Goal: Find specific page/section: Find specific page/section

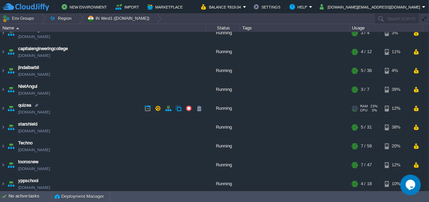
scroll to position [11, 0]
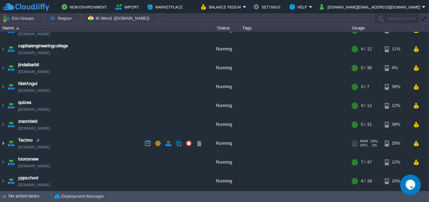
click at [3, 142] on img at bounding box center [2, 143] width 5 height 18
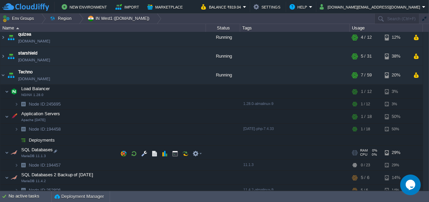
scroll to position [107, 0]
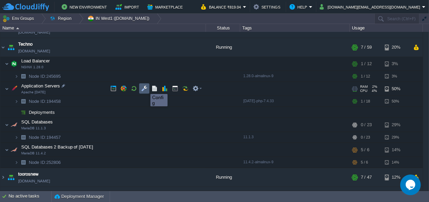
click at [145, 88] on button "button" at bounding box center [144, 88] width 6 height 6
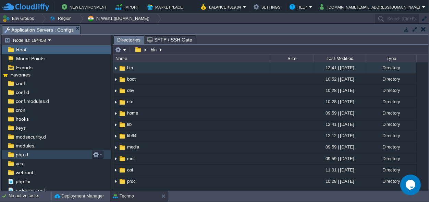
scroll to position [7, 0]
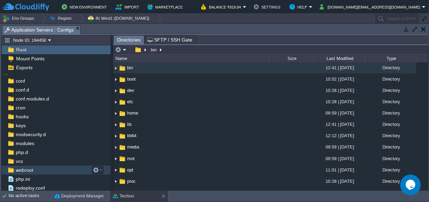
click at [22, 167] on span "webroot" at bounding box center [24, 170] width 20 height 6
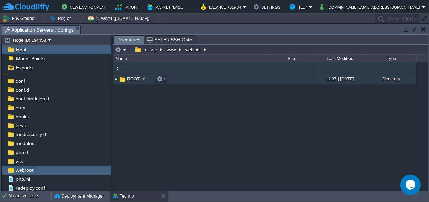
click at [130, 78] on span "ROOT" at bounding box center [133, 79] width 15 height 6
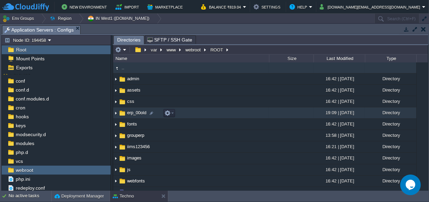
click at [137, 114] on span "erp_00old" at bounding box center [136, 113] width 21 height 6
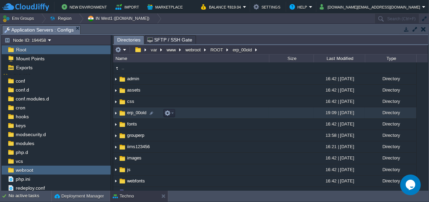
click at [137, 114] on span "erp_00old" at bounding box center [136, 113] width 21 height 6
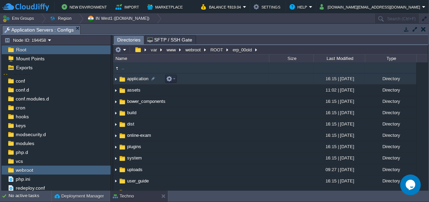
click at [129, 79] on span "application" at bounding box center [137, 79] width 23 height 6
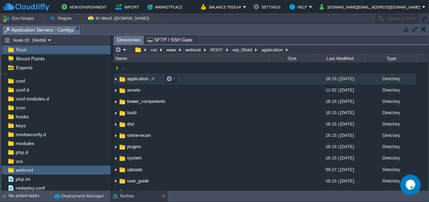
click at [129, 79] on span "application" at bounding box center [137, 79] width 23 height 6
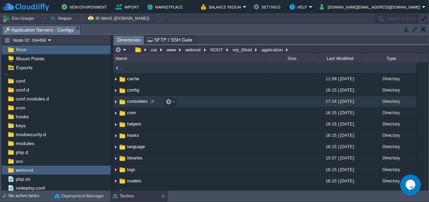
click at [138, 102] on span "controllers" at bounding box center [137, 101] width 23 height 6
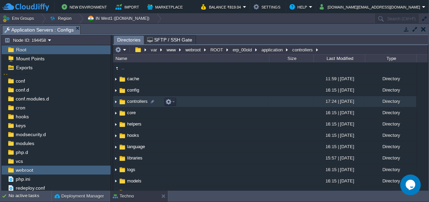
click at [138, 102] on span "controllers" at bounding box center [137, 101] width 23 height 6
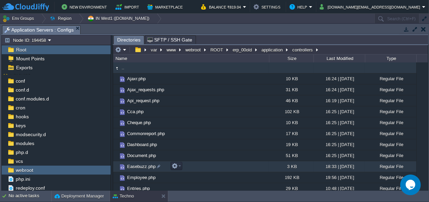
click at [139, 167] on span "Easebuzz.php" at bounding box center [141, 166] width 30 height 6
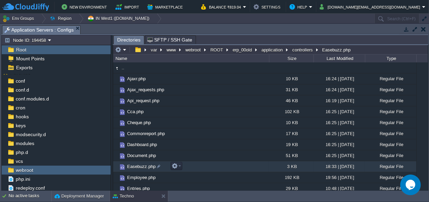
click at [139, 167] on span "Easebuzz.php" at bounding box center [141, 166] width 30 height 6
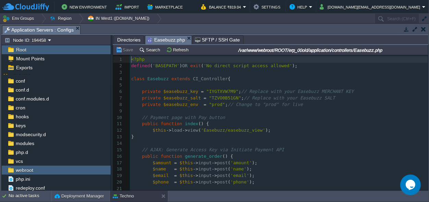
scroll to position [2, 0]
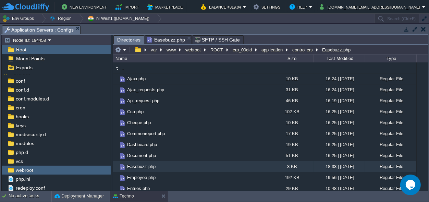
click at [129, 38] on span "Directories" at bounding box center [128, 40] width 23 height 9
click at [298, 48] on button "controllers" at bounding box center [302, 50] width 23 height 6
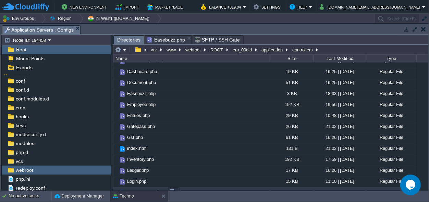
scroll to position [96, 0]
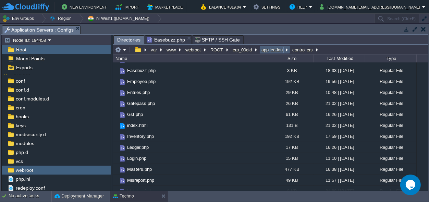
click at [276, 50] on button "application" at bounding box center [272, 50] width 24 height 6
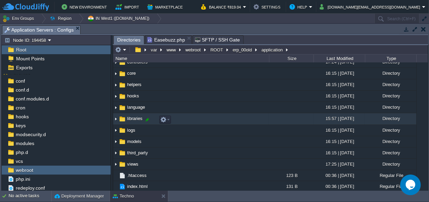
scroll to position [42, 0]
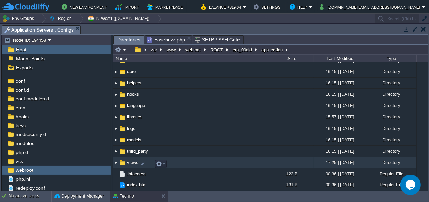
click at [129, 163] on span "views" at bounding box center [132, 162] width 13 height 6
click at [129, 164] on span "views" at bounding box center [132, 162] width 13 height 6
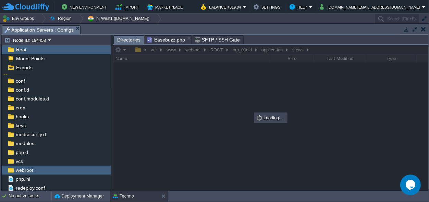
scroll to position [0, 0]
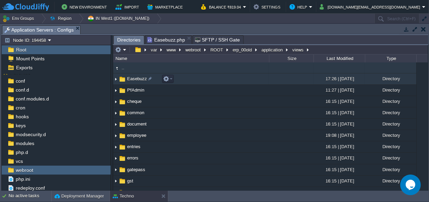
click at [130, 77] on span "Easebuzz" at bounding box center [137, 79] width 22 height 6
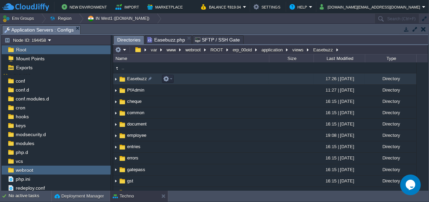
click at [130, 77] on span "Easebuzz" at bounding box center [137, 79] width 22 height 6
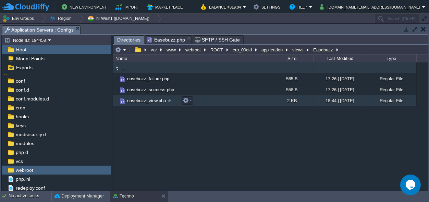
click at [144, 100] on span "easebuzz_view.php" at bounding box center [146, 101] width 41 height 6
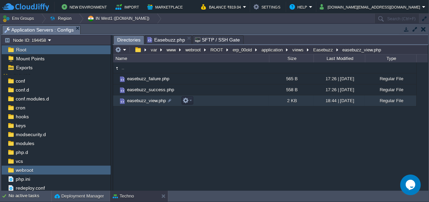
click at [144, 100] on span "easebuzz_view.php" at bounding box center [146, 101] width 41 height 6
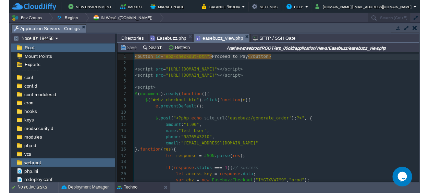
scroll to position [2, 0]
